Goal: Entertainment & Leisure: Browse casually

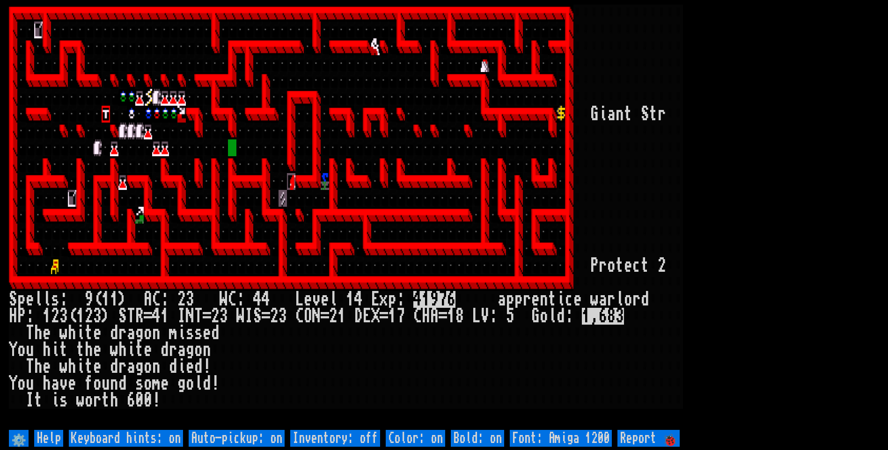
click at [266, 435] on off "Auto-pickup: on" at bounding box center [237, 438] width 96 height 17
type off "Auto-pickup: off"
